Goal: Download file/media

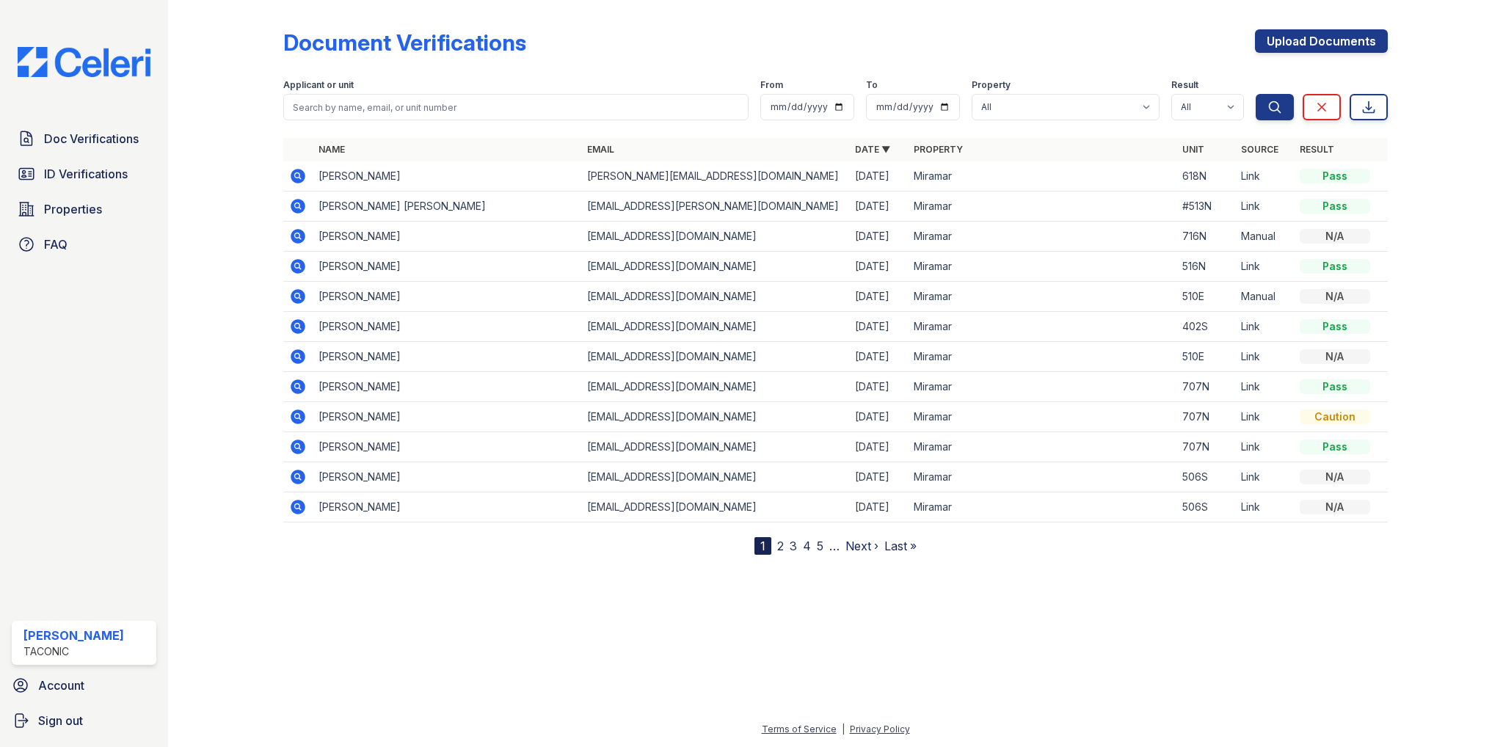
click at [296, 175] on icon at bounding box center [298, 175] width 4 height 4
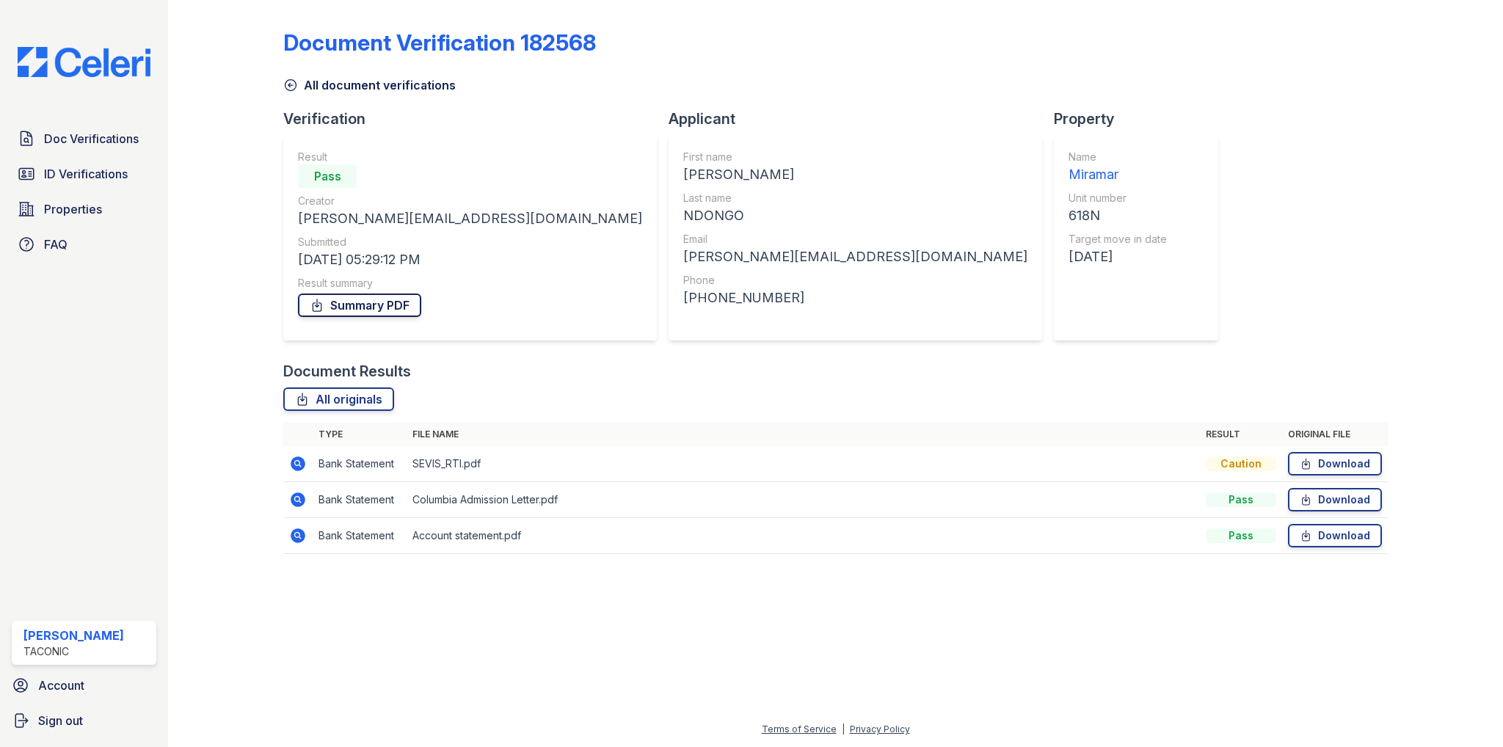
click at [341, 300] on link "Summary PDF" at bounding box center [359, 305] width 123 height 23
